Goal: Information Seeking & Learning: Learn about a topic

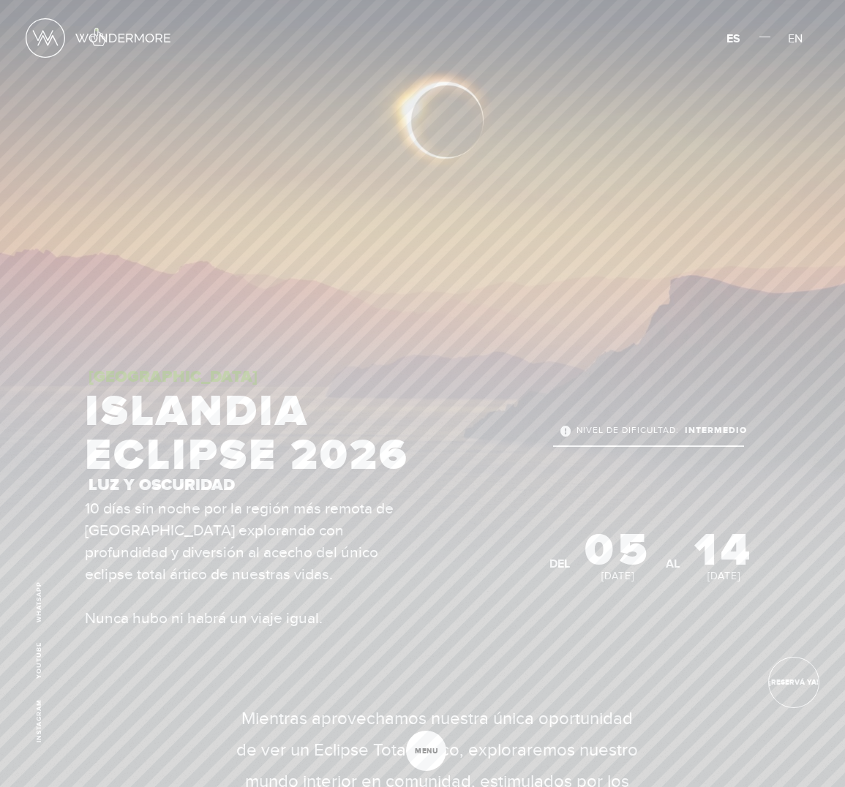
click at [97, 29] on link at bounding box center [99, 38] width 146 height 42
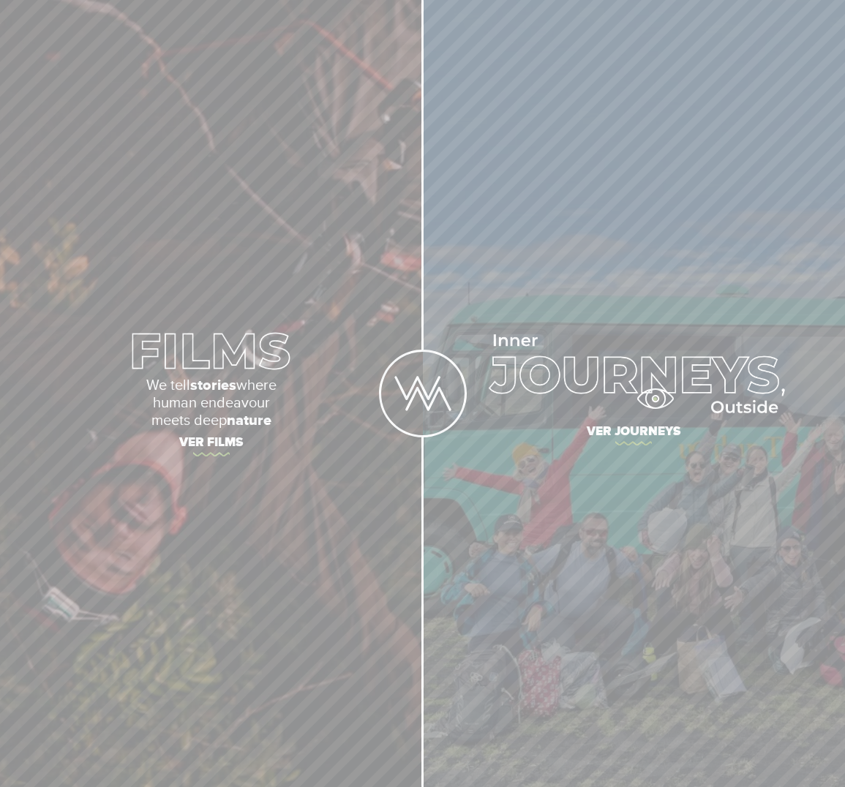
click at [655, 399] on img at bounding box center [634, 373] width 302 height 78
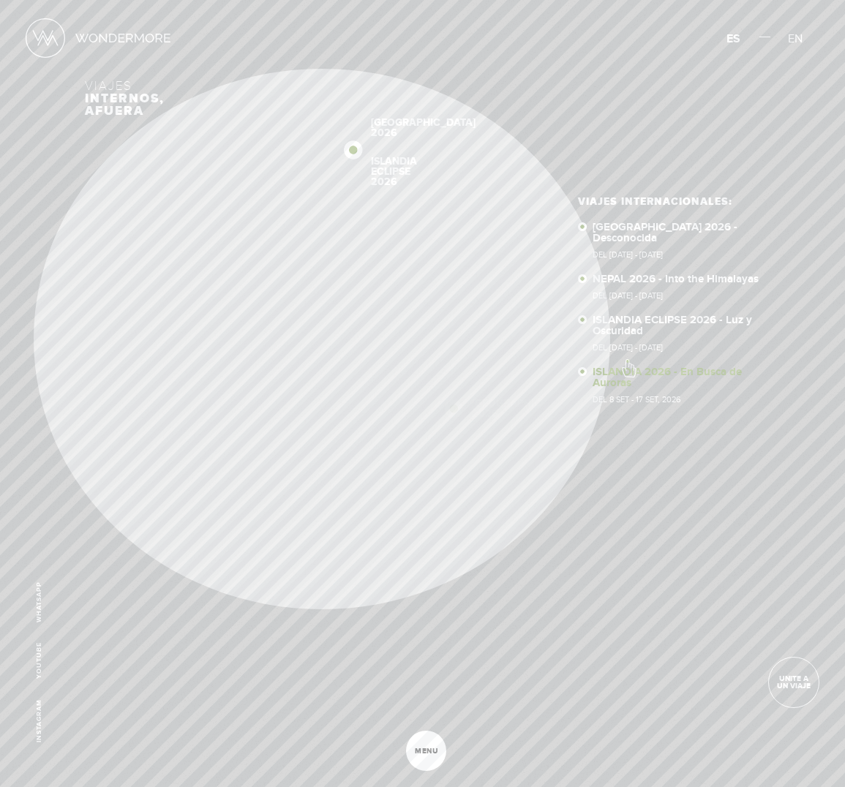
click at [628, 367] on link "ISLANDIA 2026 - En Busca de Auroras Del 8 SET - 17 SET, 2026" at bounding box center [687, 385] width 188 height 37
click at [626, 315] on link "ISLANDIA ECLIPSE 2026 - Luz y Oscuridad Del 5 Ago - 14 Ago, 2026" at bounding box center [687, 333] width 188 height 37
